Goal: Transaction & Acquisition: Purchase product/service

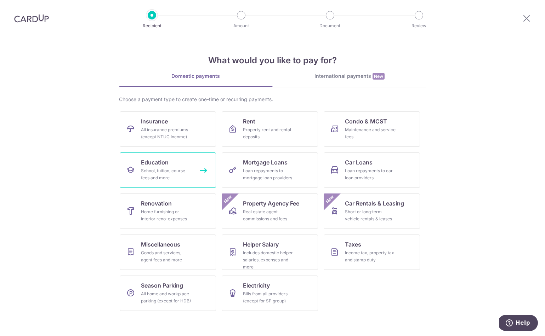
click at [208, 169] on link "Education School, tuition, course fees and more" at bounding box center [168, 170] width 96 height 35
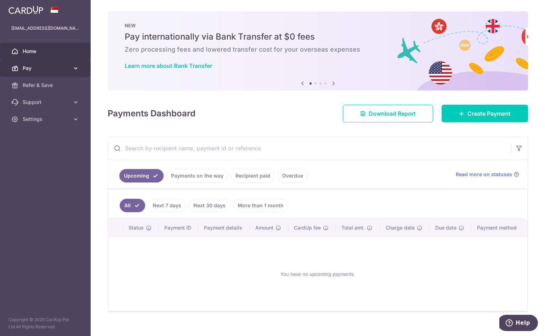
click at [26, 73] on link "Pay" at bounding box center [45, 68] width 91 height 17
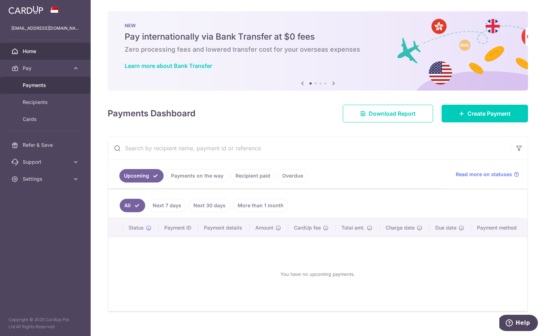
click at [36, 87] on span "Payments" at bounding box center [46, 85] width 47 height 7
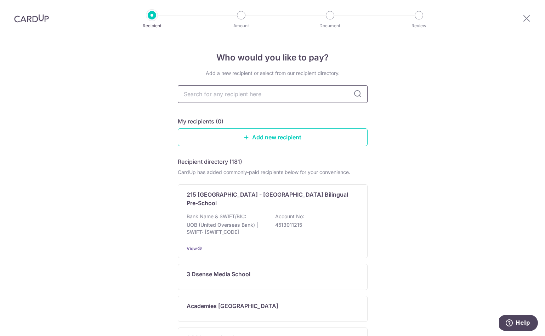
click at [269, 96] on input "text" at bounding box center [273, 94] width 190 height 18
type input "eton house"
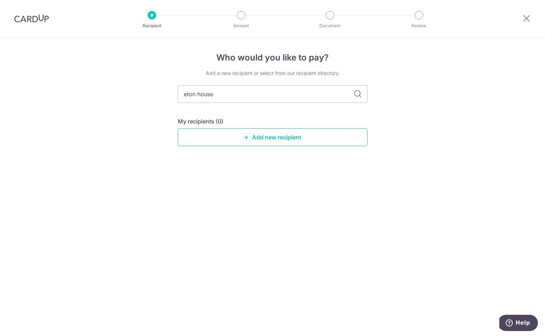
drag, startPoint x: 258, startPoint y: 97, endPoint x: 144, endPoint y: 82, distance: 115.0
click at [145, 82] on div "Who would you like to pay? Add a new recipient or select from our recipient dir…" at bounding box center [272, 186] width 545 height 299
drag, startPoint x: 396, startPoint y: 170, endPoint x: 366, endPoint y: 147, distance: 38.1
click at [396, 170] on div "Who would you like to pay? Add a new recipient or select from our recipient dir…" at bounding box center [272, 186] width 545 height 299
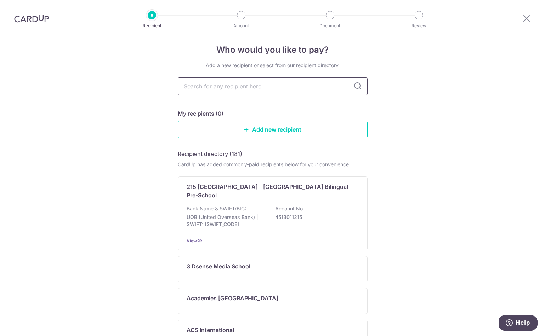
scroll to position [8, 0]
click at [264, 92] on input "text" at bounding box center [273, 86] width 190 height 18
type input "etonhouse"
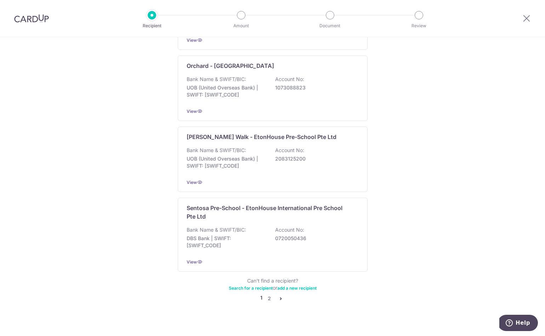
scroll to position [623, 0]
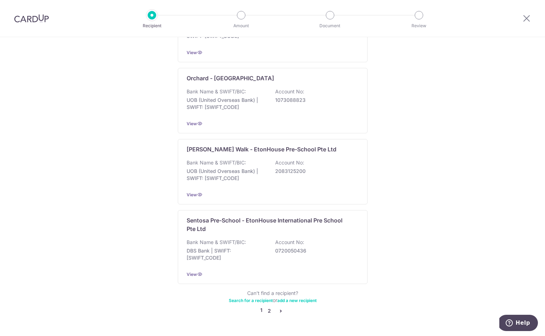
click at [269, 307] on link "2" at bounding box center [269, 311] width 8 height 8
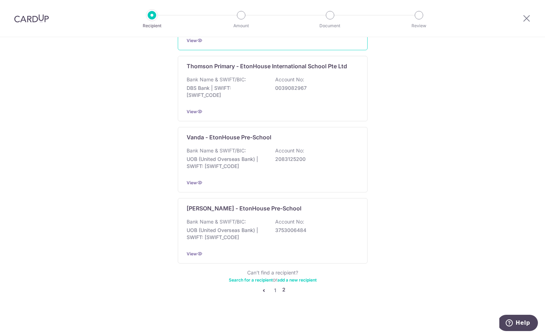
scroll to position [271, 0]
click at [274, 289] on link "1" at bounding box center [275, 290] width 8 height 8
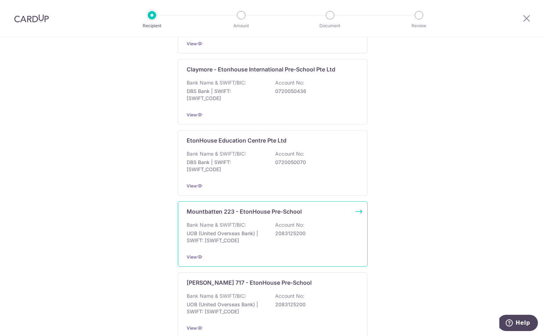
scroll to position [275, 0]
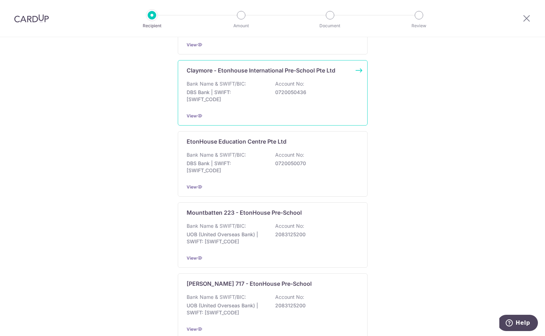
click at [256, 80] on div "Bank Name & SWIFT/BIC: DBS Bank | SWIFT: DBSSSGSGXXX Account No: 0720050436" at bounding box center [273, 93] width 172 height 26
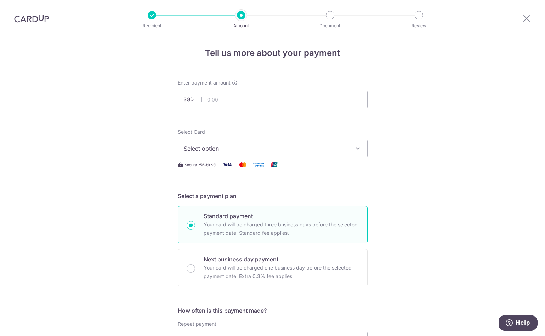
scroll to position [4, 0]
click at [249, 152] on span "Select option" at bounding box center [266, 149] width 165 height 8
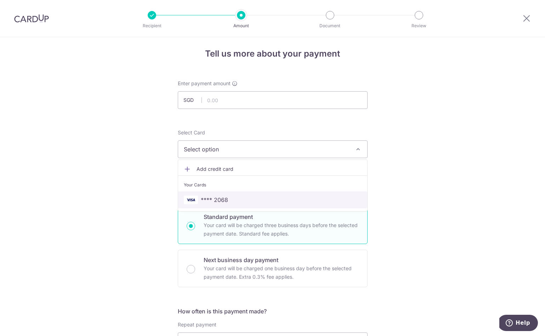
click at [218, 205] on link "**** 2068" at bounding box center [272, 200] width 189 height 17
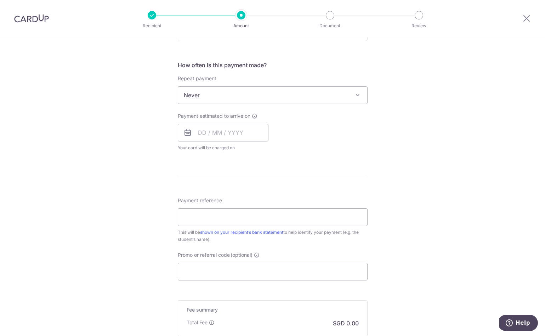
scroll to position [261, 0]
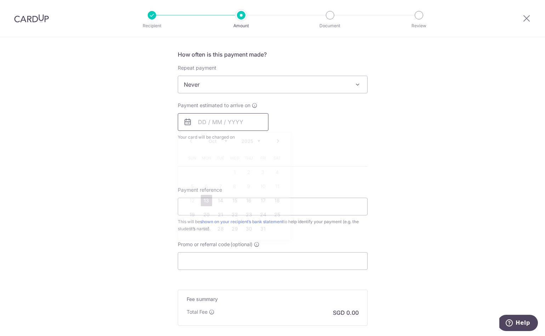
click at [217, 127] on input "text" at bounding box center [223, 122] width 91 height 18
drag, startPoint x: 382, startPoint y: 166, endPoint x: 318, endPoint y: 129, distance: 74.1
click at [382, 166] on div "Tell us more about your payment Enter payment amount SGD Select Card **** 2068 …" at bounding box center [272, 96] width 545 height 640
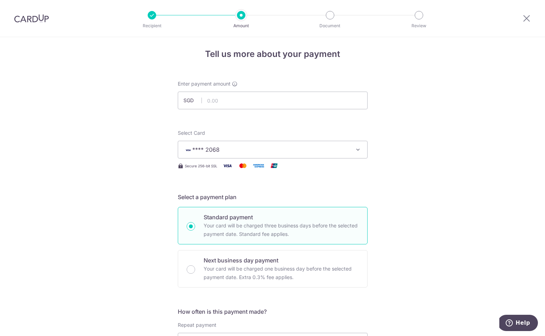
scroll to position [0, 0]
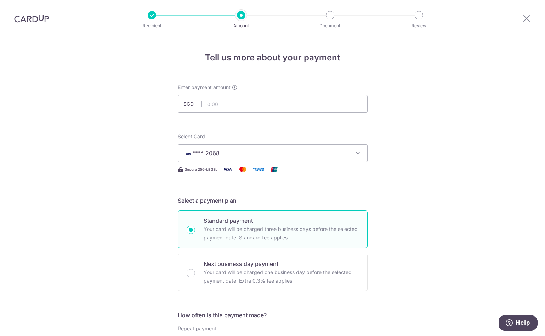
click at [313, 226] on p "Your card will be charged three business days before the selected payment date.…" at bounding box center [281, 233] width 155 height 17
click at [195, 226] on input "Standard payment Your card will be charged three business days before the selec…" at bounding box center [191, 230] width 8 height 8
radio input "true"
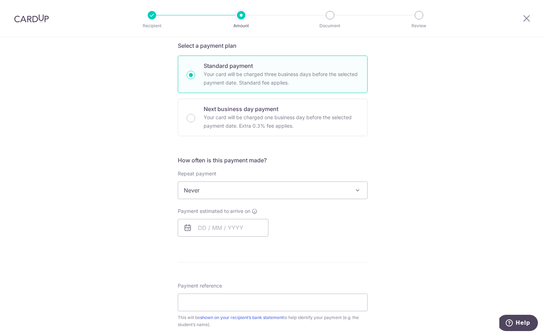
scroll to position [157, 0]
click at [236, 191] on span "Never" at bounding box center [272, 188] width 189 height 17
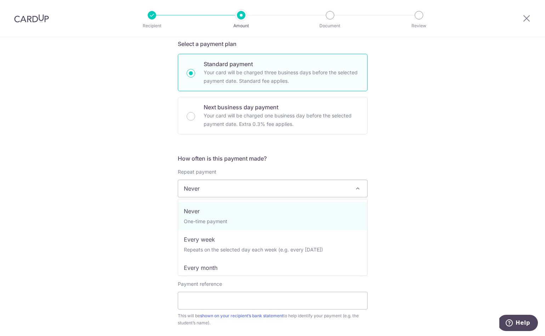
click at [260, 158] on h5 "How often is this payment made?" at bounding box center [273, 158] width 190 height 8
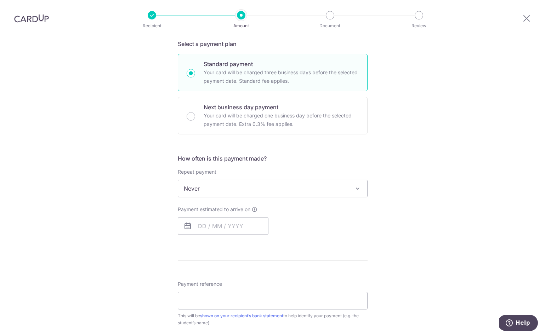
scroll to position [156, 0]
click at [224, 231] on input "text" at bounding box center [223, 227] width 91 height 18
drag, startPoint x: 261, startPoint y: 291, endPoint x: 267, endPoint y: 292, distance: 6.1
click at [267, 292] on table "Sun Mon Tue Wed Thu Fri Sat 1 2 3 4 5 6 7 8 9 10 11 12 13 14 15 16 17 18 19 20 …" at bounding box center [234, 298] width 99 height 85
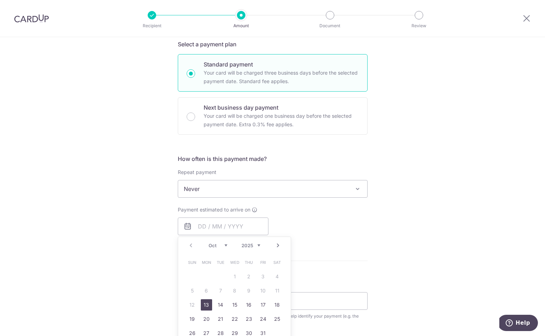
click at [206, 305] on link "13" at bounding box center [206, 304] width 11 height 11
type input "[DATE]"
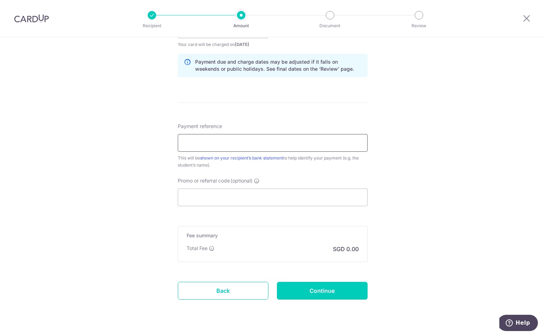
scroll to position [355, 0]
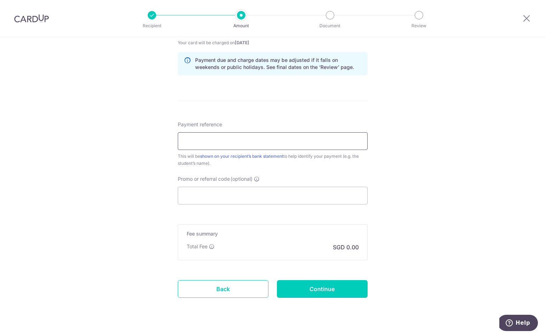
click at [243, 146] on input "Payment reference" at bounding box center [273, 141] width 190 height 18
type input "CM - Raeya"
click at [281, 241] on div "Fee summary Base fee Extend fee Next-day fee Total Fee SGD 0.00" at bounding box center [273, 242] width 190 height 36
drag, startPoint x: 346, startPoint y: 261, endPoint x: 322, endPoint y: 218, distance: 48.7
click at [344, 258] on form "Enter payment amount SGD Select Card **** 2068 Add credit card Your Cards **** …" at bounding box center [273, 22] width 190 height 589
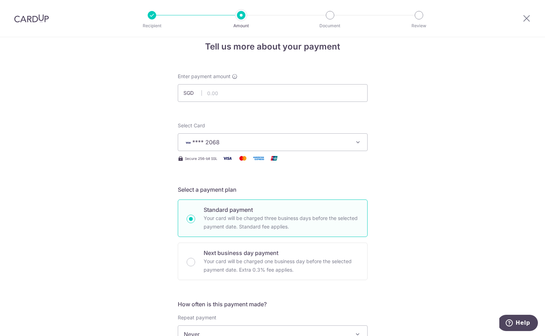
scroll to position [0, 0]
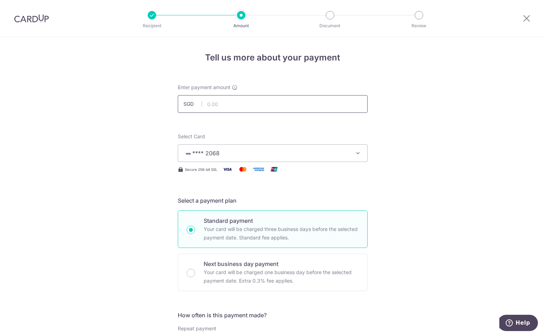
click at [239, 103] on input "text" at bounding box center [273, 104] width 190 height 18
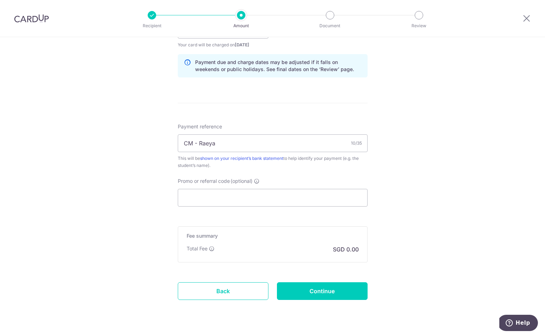
scroll to position [370, 0]
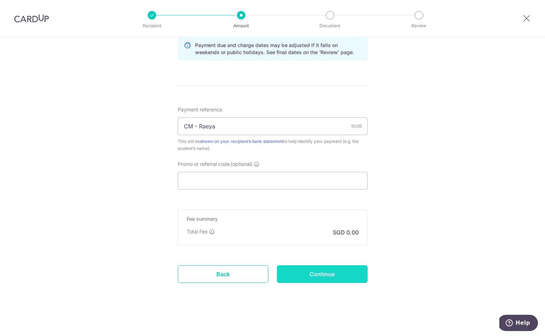
click at [354, 274] on input "Continue" at bounding box center [322, 274] width 91 height 18
type input "8,525.80"
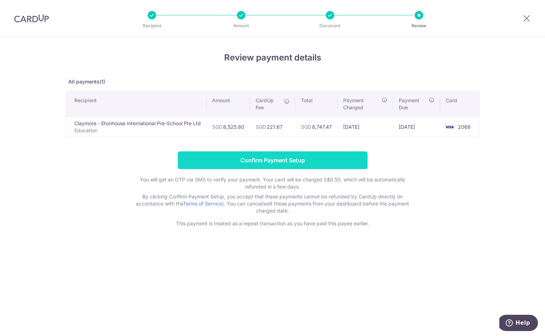
click at [298, 161] on input "Confirm Payment Setup" at bounding box center [273, 161] width 190 height 18
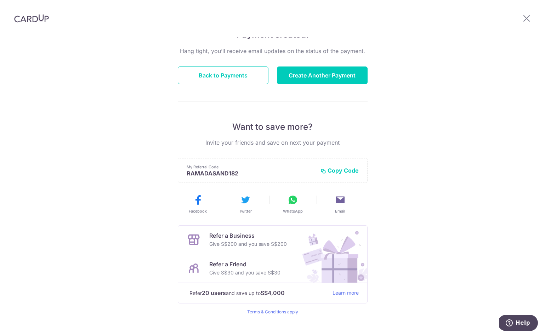
scroll to position [79, 0]
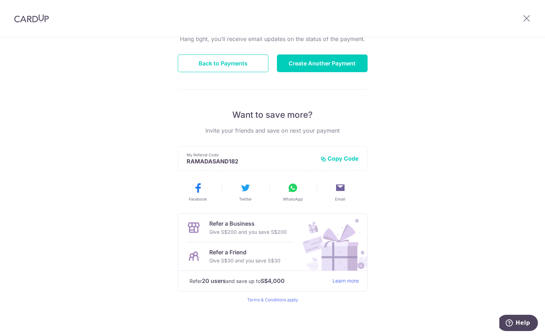
click at [529, 23] on div at bounding box center [526, 18] width 37 height 37
click at [529, 19] on icon at bounding box center [526, 18] width 8 height 9
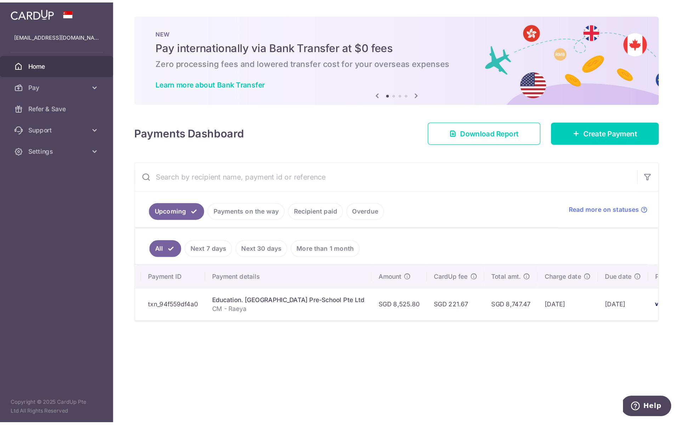
scroll to position [0, 162]
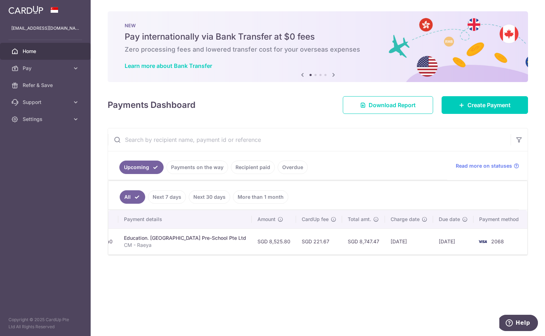
drag, startPoint x: 490, startPoint y: 245, endPoint x: 523, endPoint y: 244, distance: 33.0
click at [523, 244] on tr "Update payment Cancel payment Scheduled for charge txn_94f559df4a0 Education. […" at bounding box center [252, 242] width 550 height 26
drag, startPoint x: 348, startPoint y: 224, endPoint x: 376, endPoint y: 236, distance: 31.1
click at [349, 224] on th "Total amt." at bounding box center [363, 219] width 43 height 18
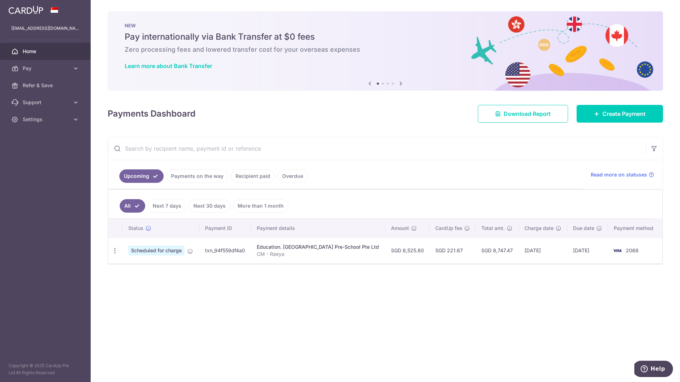
scroll to position [0, 0]
drag, startPoint x: 512, startPoint y: 252, endPoint x: 304, endPoint y: 252, distance: 207.8
click at [222, 243] on tr "Update payment Cancel payment Scheduled for charge txn_94f559df4a0 Education. […" at bounding box center [385, 250] width 554 height 26
drag, startPoint x: 480, startPoint y: 294, endPoint x: 487, endPoint y: 279, distance: 16.5
click at [484, 288] on div "× Pause Schedule Pause all future payments in this series Pause just this one p…" at bounding box center [385, 191] width 589 height 382
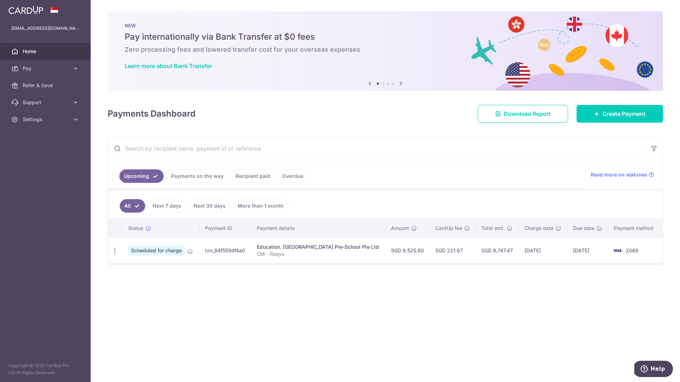
click at [475, 261] on td "SGD 221.67" at bounding box center [452, 250] width 46 height 26
drag, startPoint x: 476, startPoint y: 262, endPoint x: 510, endPoint y: 263, distance: 34.0
click at [510, 263] on div "Status Payment ID Payment details Amount CardUp fee Total amt. Charge date Due …" at bounding box center [385, 241] width 554 height 45
click at [509, 263] on div at bounding box center [385, 263] width 554 height 1
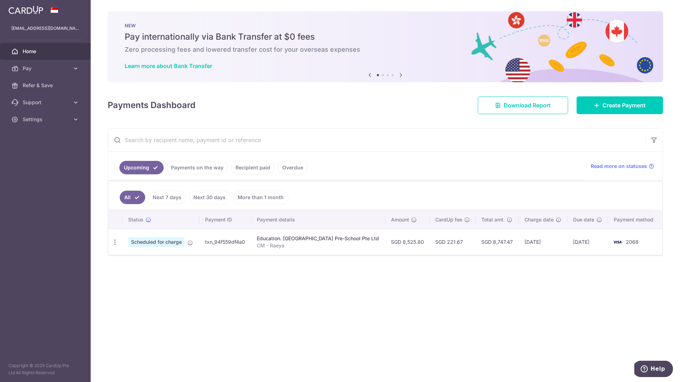
click at [313, 244] on p "CM - Raeya" at bounding box center [318, 245] width 123 height 7
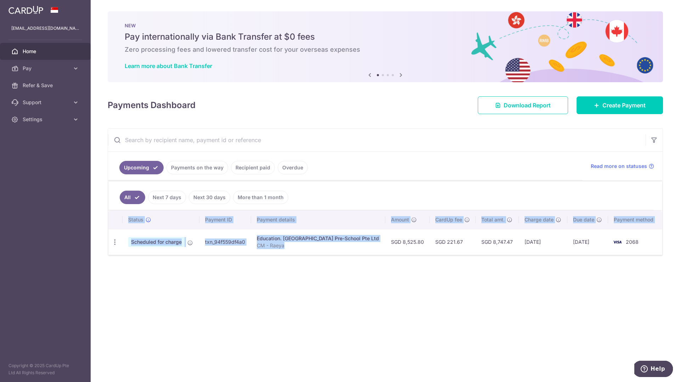
drag, startPoint x: 372, startPoint y: 244, endPoint x: 103, endPoint y: 229, distance: 269.4
click at [102, 232] on div "× Pause Schedule Pause all future payments in this series Pause just this one p…" at bounding box center [385, 191] width 589 height 382
click at [386, 246] on td "Education. [GEOGRAPHIC_DATA] Pre-School Pte Ltd CM - Raeya" at bounding box center [318, 242] width 135 height 26
drag, startPoint x: 198, startPoint y: 215, endPoint x: 643, endPoint y: 245, distance: 446.0
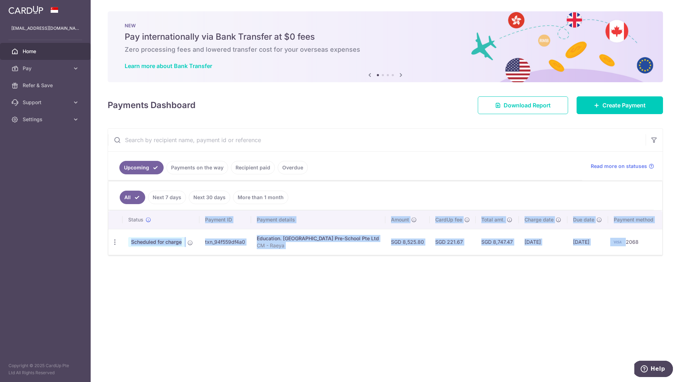
click at [544, 245] on table "Status Payment ID Payment details Amount CardUp fee Total amt. Charge date Due …" at bounding box center [385, 232] width 554 height 44
click at [544, 234] on td "[DATE]" at bounding box center [587, 242] width 41 height 26
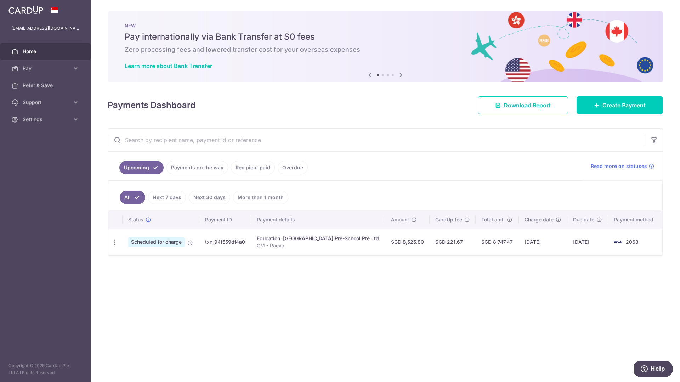
click at [247, 280] on div "× Pause Schedule Pause all future payments in this series Pause just this one p…" at bounding box center [385, 191] width 589 height 382
